Goal: Information Seeking & Learning: Learn about a topic

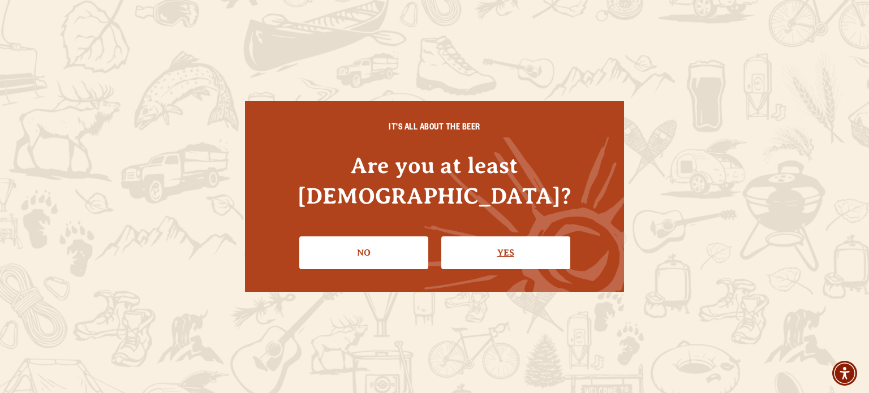
click at [502, 237] on link "Yes" at bounding box center [505, 252] width 129 height 33
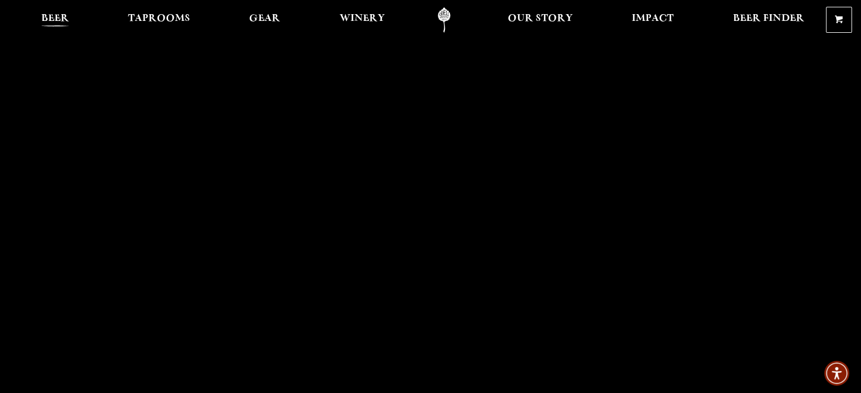
click at [55, 15] on span "Beer" at bounding box center [55, 18] width 28 height 9
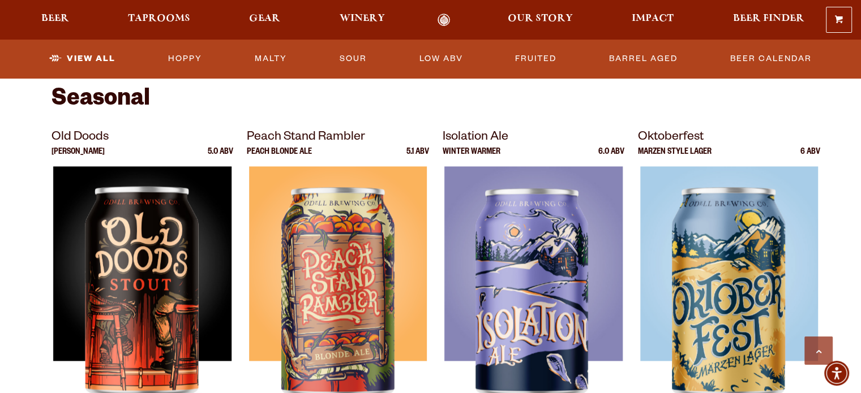
scroll to position [1584, 0]
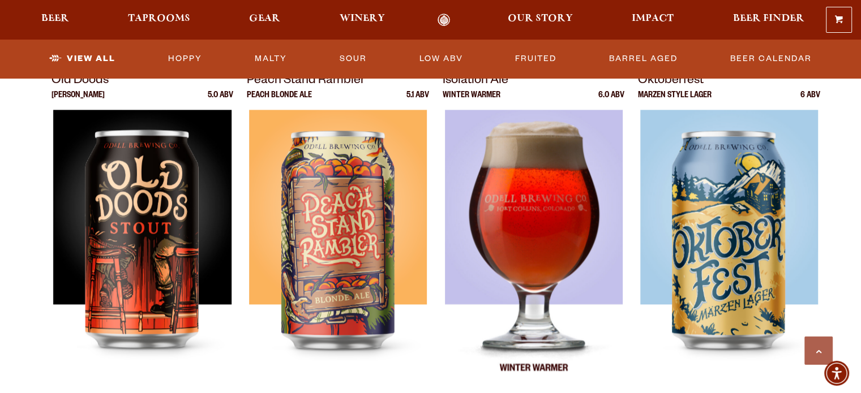
click at [549, 240] on img at bounding box center [533, 251] width 178 height 283
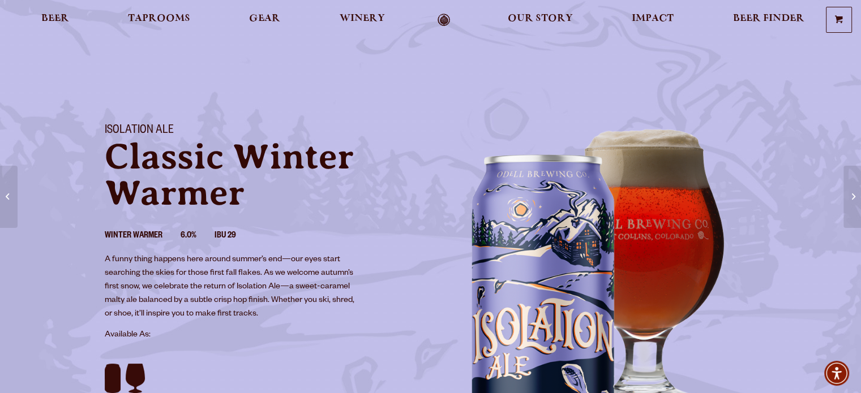
scroll to position [57, 0]
